Goal: Information Seeking & Learning: Learn about a topic

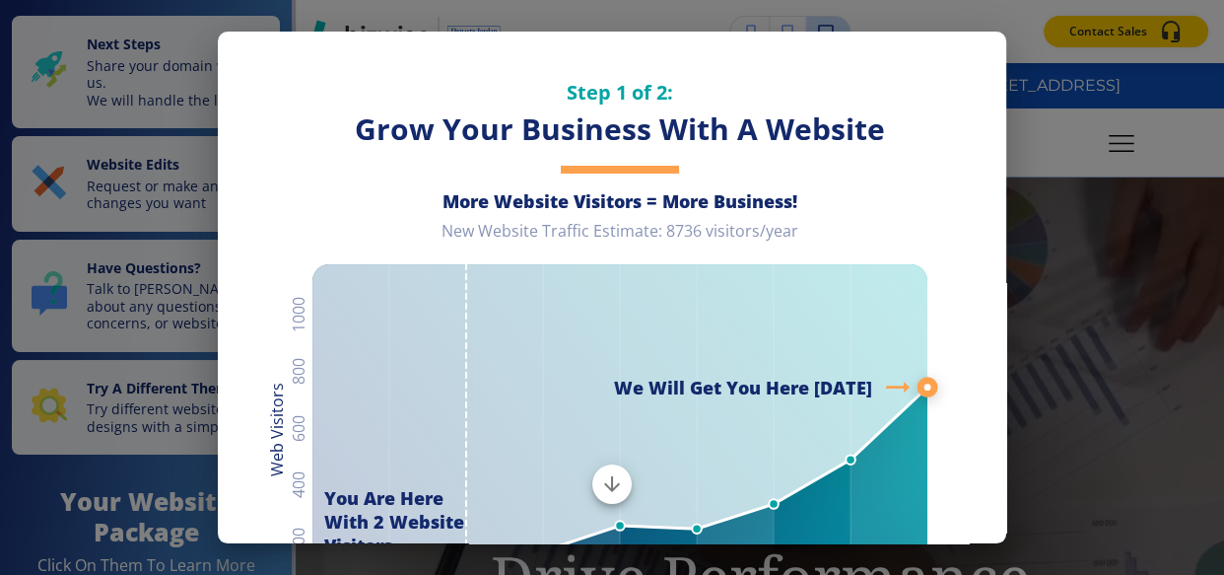
click at [973, 57] on div "Step 1 of 2: Grow Your Business With A Website More Website Visitors = More Bus…" at bounding box center [612, 330] width 788 height 596
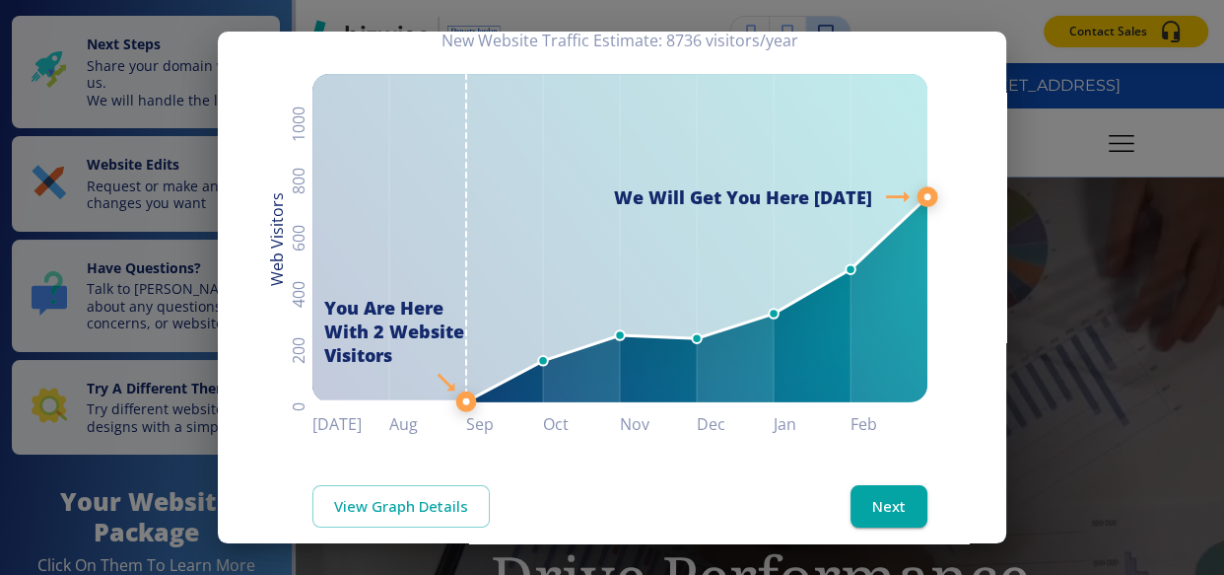
scroll to position [213, 0]
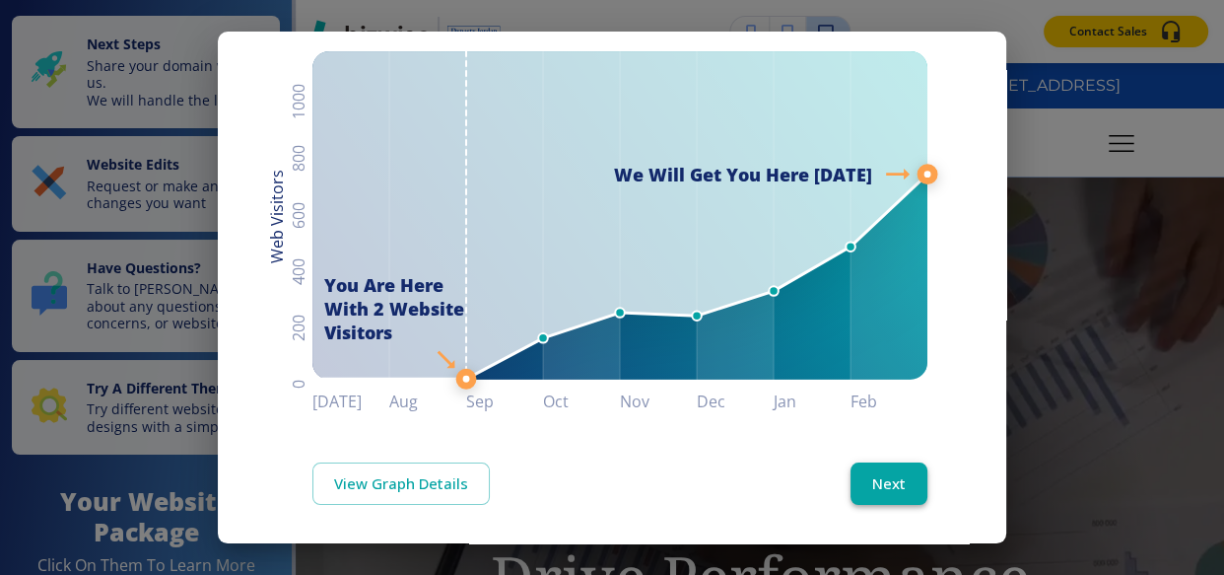
click at [880, 484] on button "Next" at bounding box center [889, 482] width 77 height 41
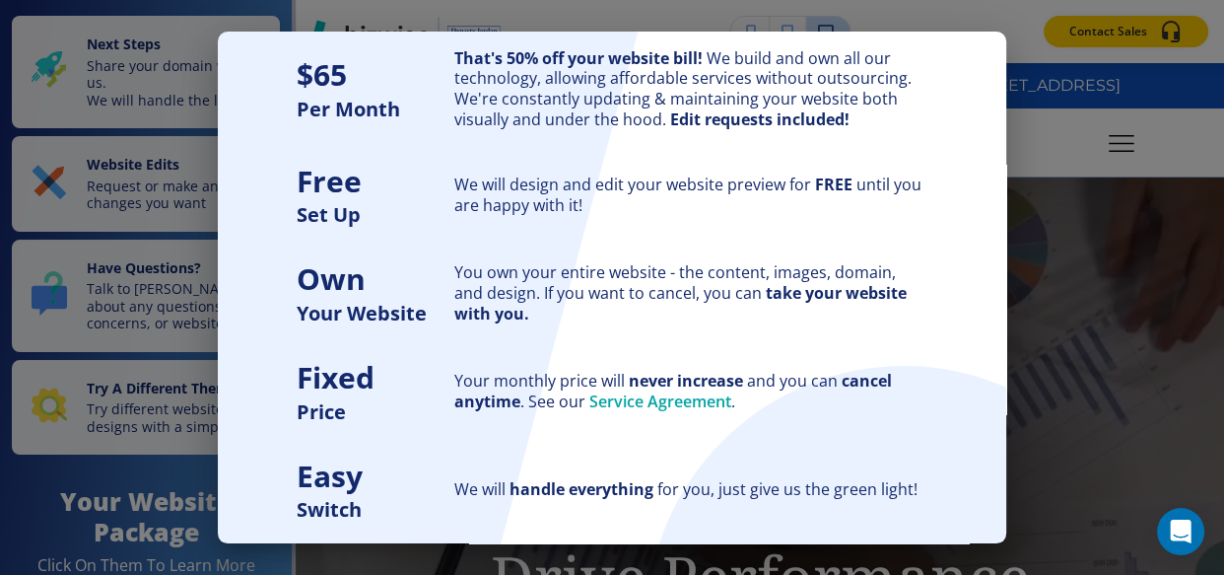
scroll to position [234, 0]
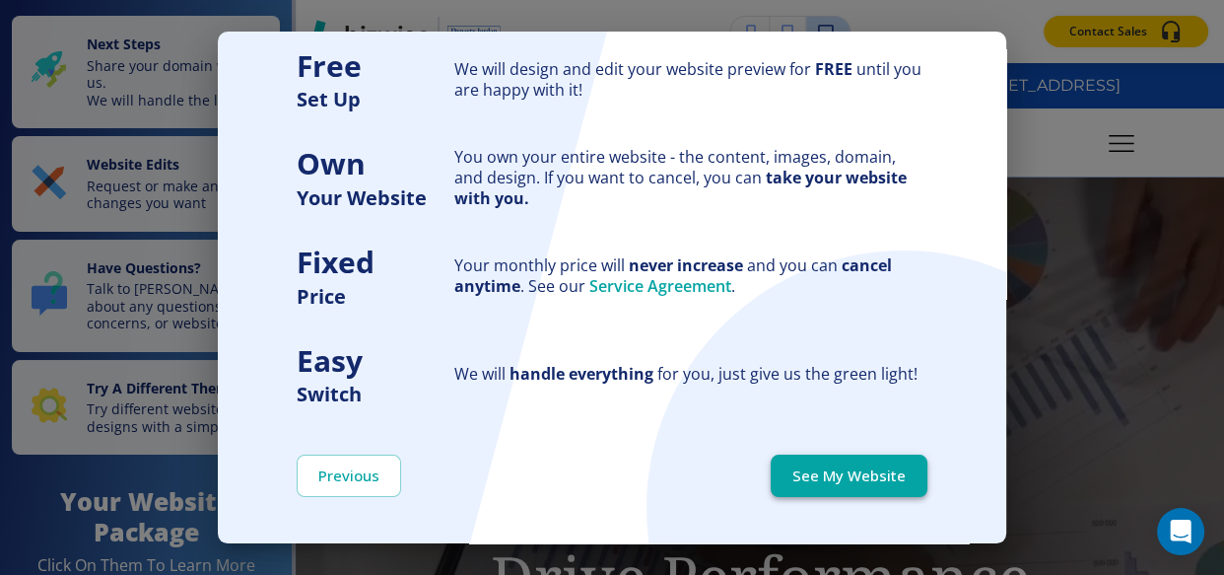
click at [825, 482] on button "See My Website" at bounding box center [849, 474] width 157 height 41
click at [825, 482] on p "Program Management Solutions That Drive Performance & Trust" at bounding box center [760, 507] width 554 height 350
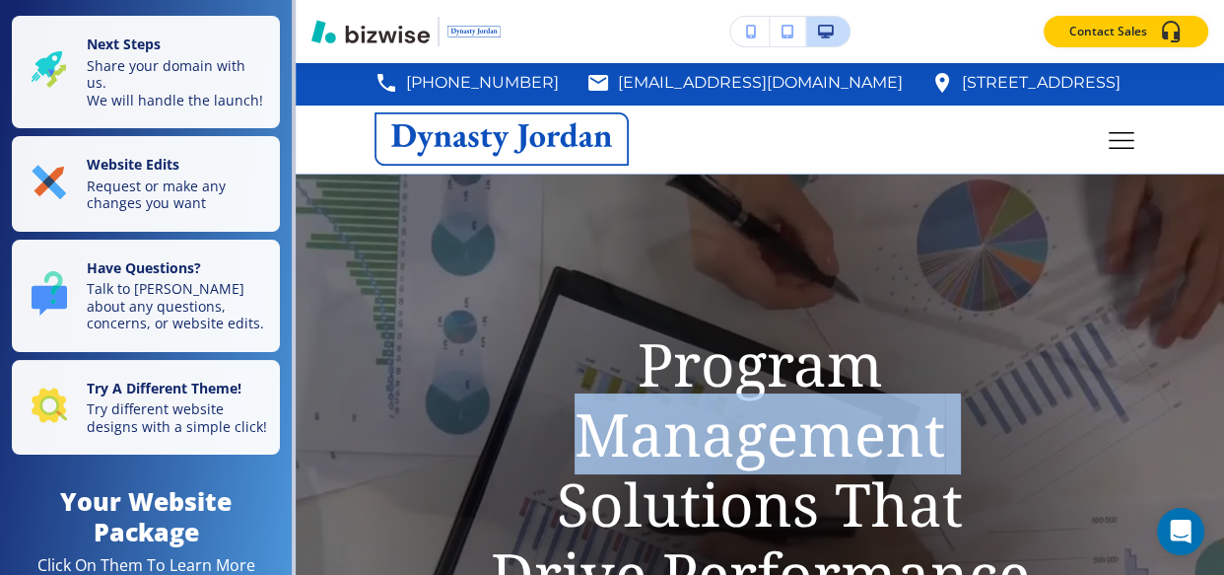
scroll to position [0, 0]
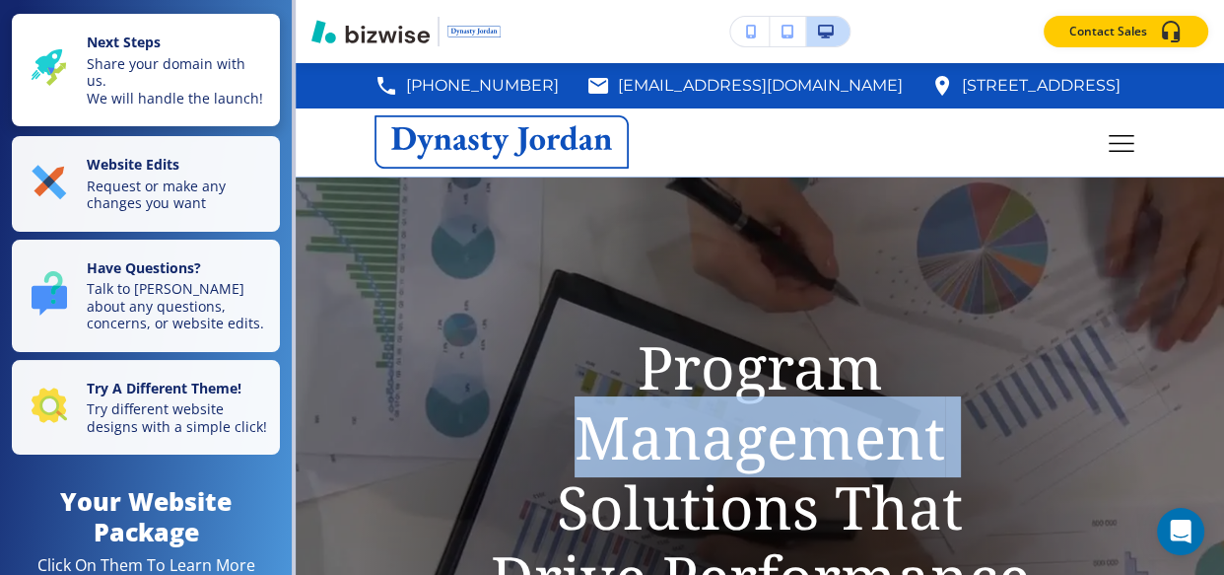
click at [234, 91] on p "Share your domain with us. We will handle the launch!" at bounding box center [177, 81] width 181 height 52
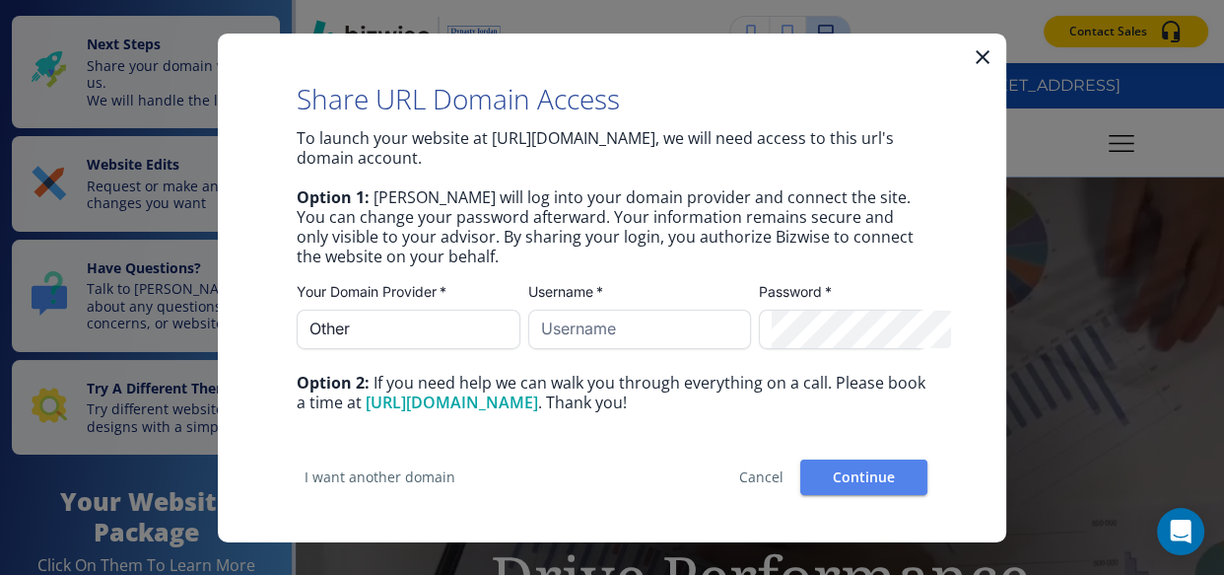
click at [984, 60] on icon "button" at bounding box center [983, 56] width 24 height 24
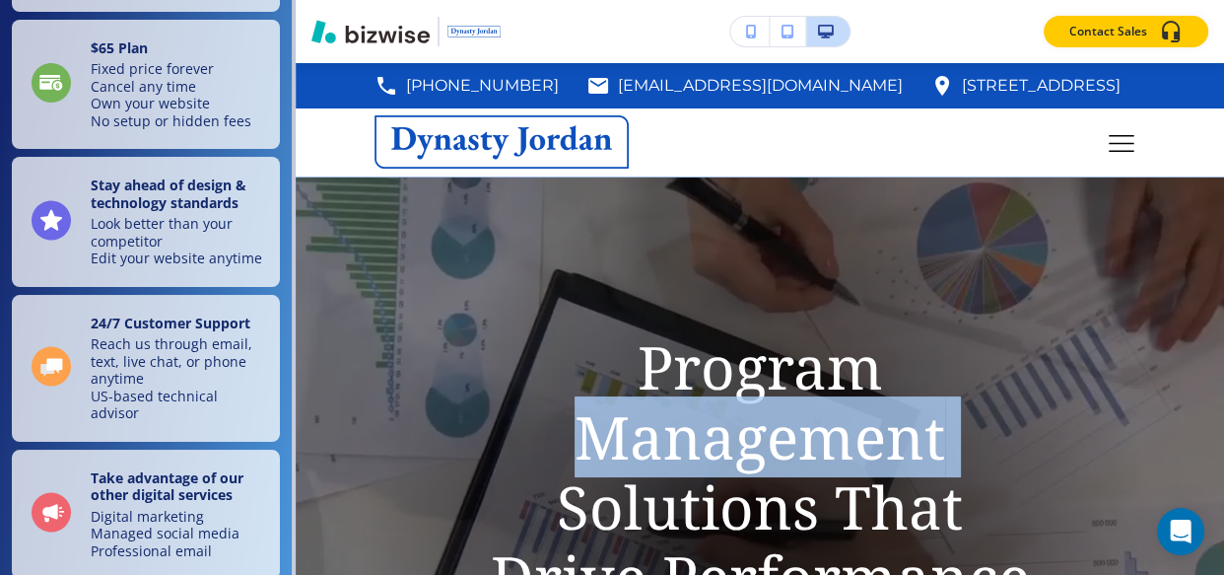
scroll to position [752, 0]
